Goal: Browse casually: Explore the website without a specific task or goal

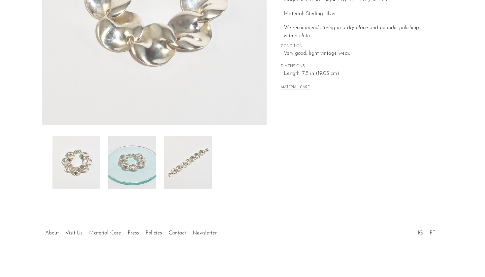
scroll to position [152, 0]
click at [191, 180] on img at bounding box center [188, 162] width 48 height 53
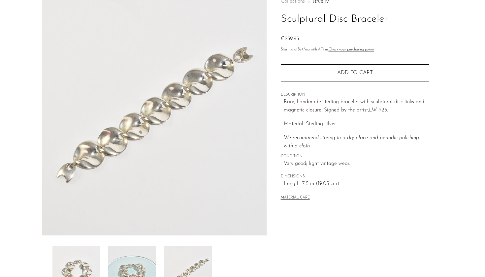
scroll to position [39, 0]
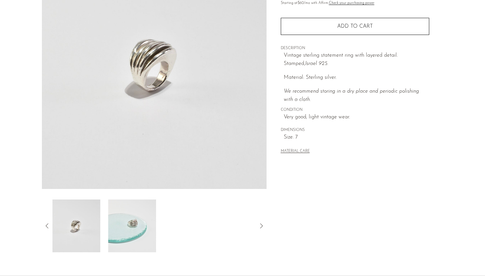
scroll to position [90, 0]
click at [133, 227] on img at bounding box center [132, 225] width 48 height 53
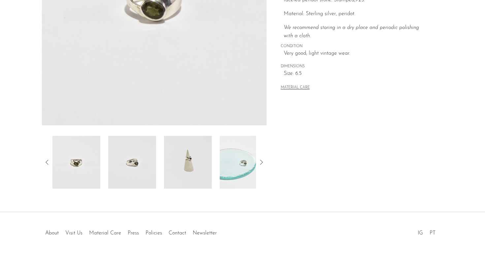
scroll to position [152, 0]
click at [142, 169] on img at bounding box center [132, 162] width 48 height 53
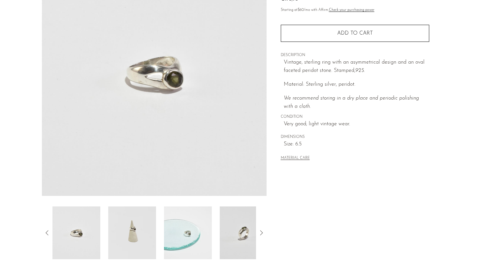
scroll to position [81, 0]
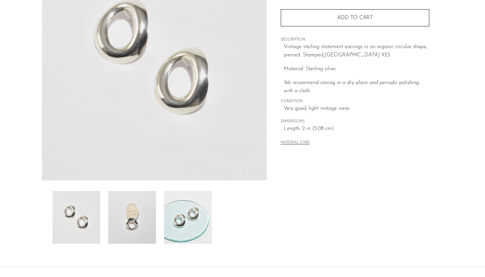
scroll to position [102, 0]
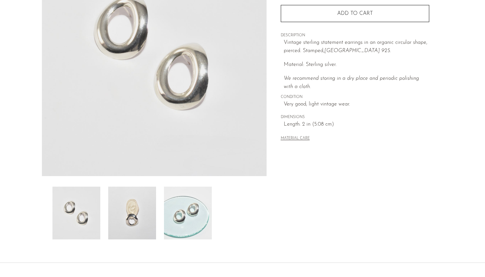
click at [147, 222] on img at bounding box center [132, 213] width 48 height 53
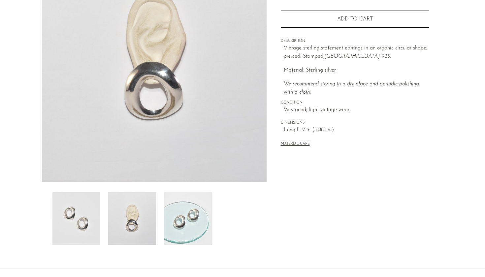
scroll to position [96, 0]
click at [180, 222] on img at bounding box center [188, 219] width 48 height 53
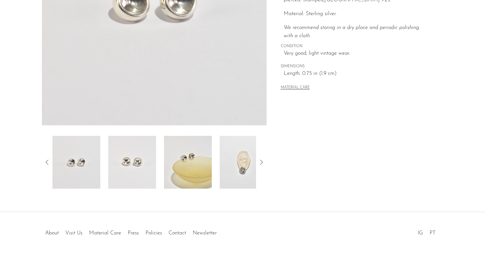
click at [250, 173] on img at bounding box center [244, 162] width 48 height 53
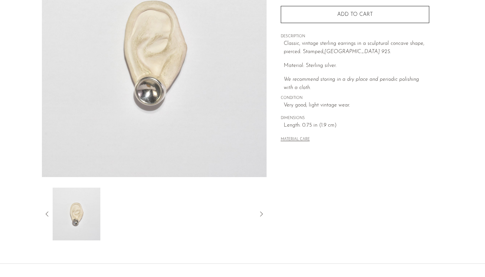
scroll to position [100, 0]
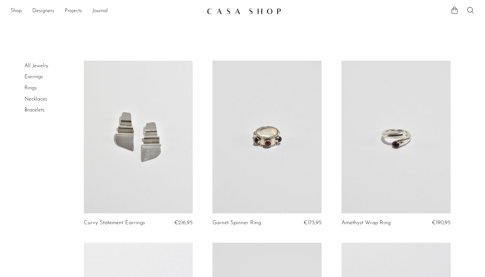
scroll to position [2144, 0]
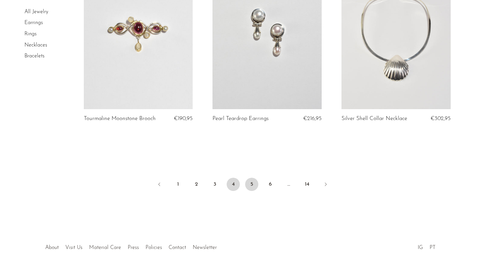
click at [253, 178] on link "5" at bounding box center [251, 184] width 13 height 13
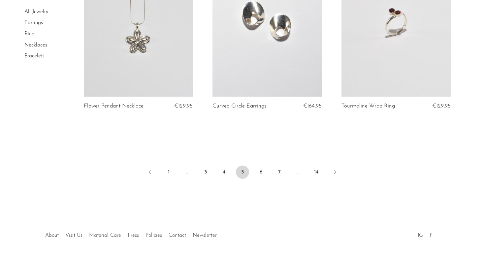
scroll to position [2150, 0]
click at [259, 171] on link "6" at bounding box center [260, 172] width 13 height 13
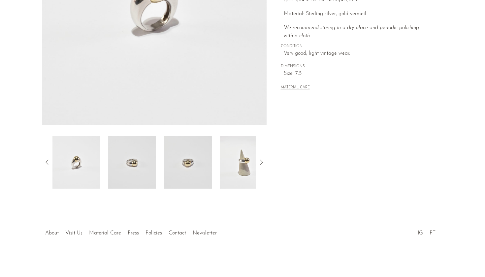
scroll to position [152, 0]
click at [237, 185] on img at bounding box center [244, 162] width 48 height 53
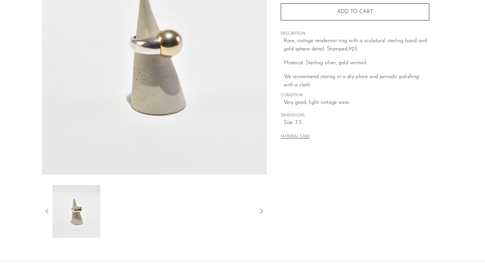
scroll to position [105, 0]
click at [45, 205] on div at bounding box center [154, 210] width 225 height 53
click at [48, 208] on icon at bounding box center [47, 210] width 8 height 8
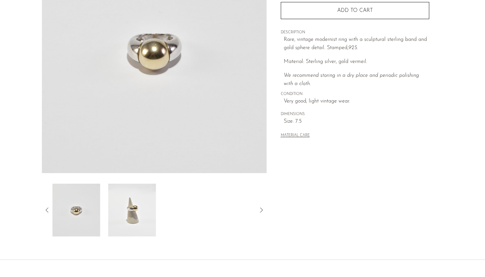
click at [83, 216] on img at bounding box center [76, 210] width 48 height 53
click at [49, 209] on icon at bounding box center [47, 210] width 8 height 8
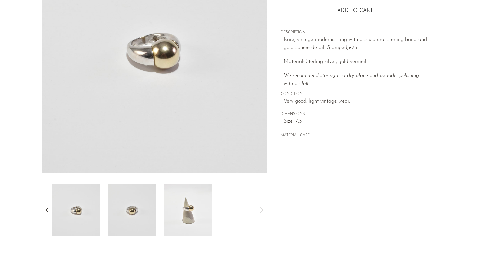
click at [78, 214] on img at bounding box center [76, 210] width 48 height 53
click at [48, 212] on icon at bounding box center [47, 210] width 8 height 8
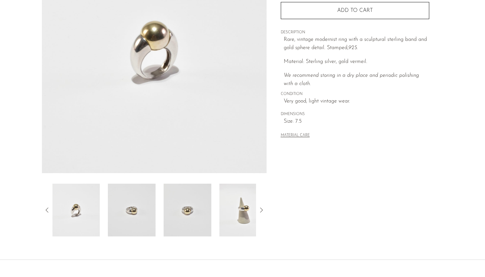
click at [89, 212] on img at bounding box center [76, 210] width 48 height 53
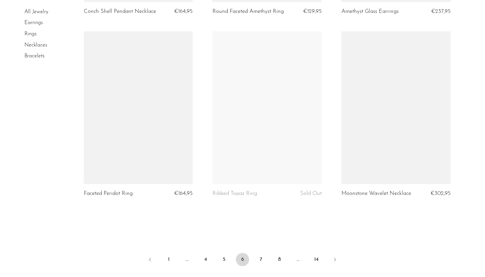
scroll to position [2079, 0]
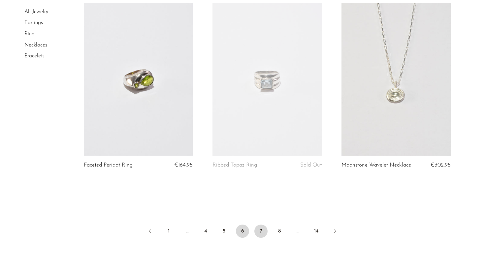
click at [265, 230] on link "7" at bounding box center [260, 231] width 13 height 13
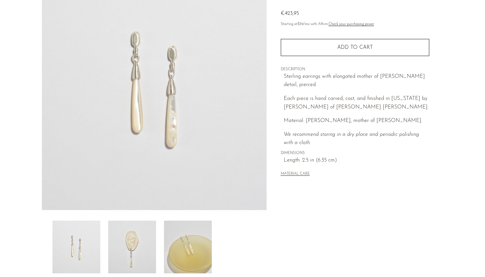
scroll to position [68, 0]
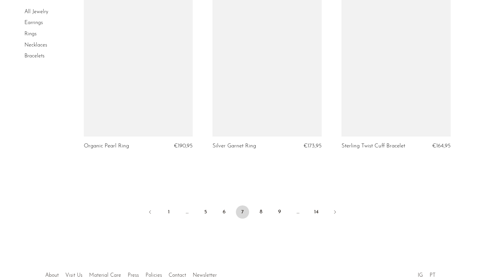
scroll to position [2098, 0]
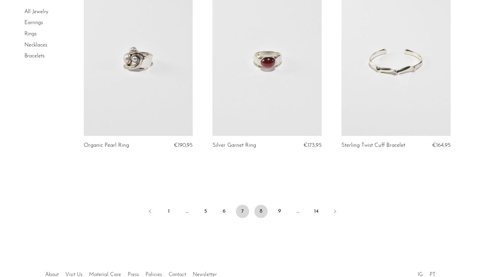
click at [261, 211] on link "8" at bounding box center [260, 211] width 13 height 13
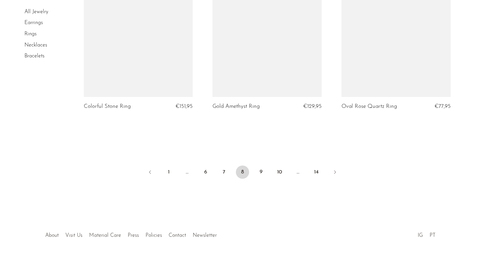
scroll to position [2155, 0]
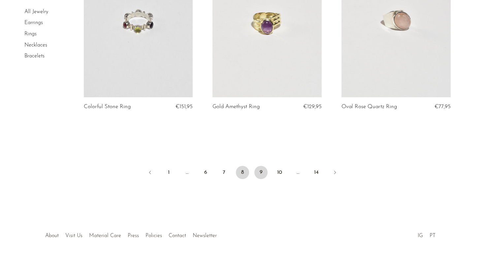
click at [264, 169] on link "9" at bounding box center [260, 172] width 13 height 13
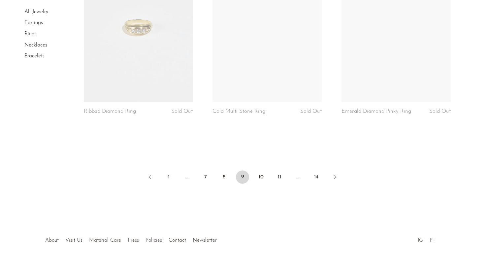
scroll to position [2126, 0]
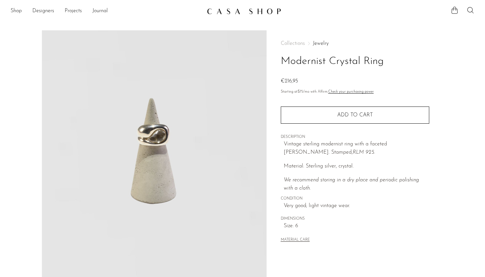
scroll to position [29, 0]
